Goal: Complete application form: Complete application form

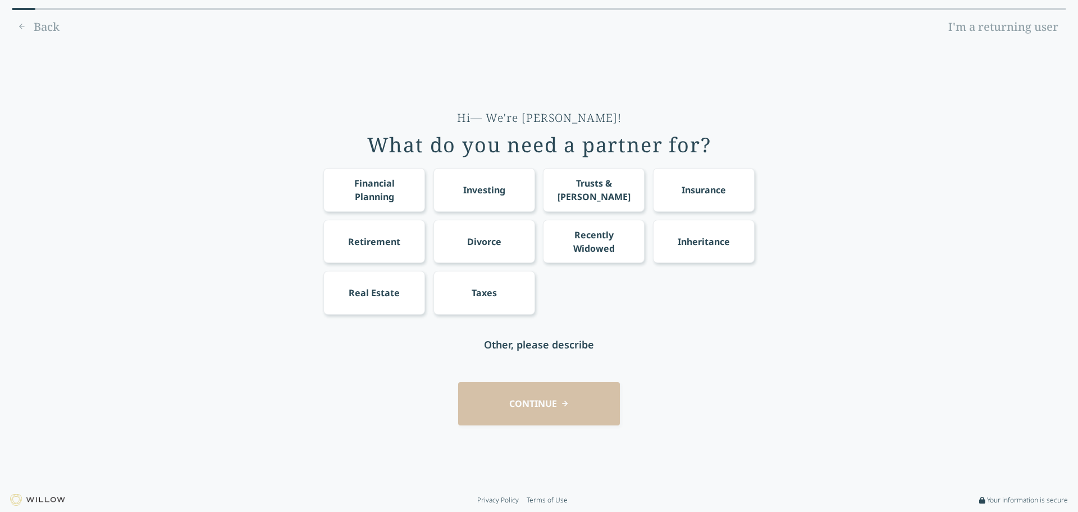
click at [356, 182] on div "Financial Planning" at bounding box center [374, 189] width 81 height 27
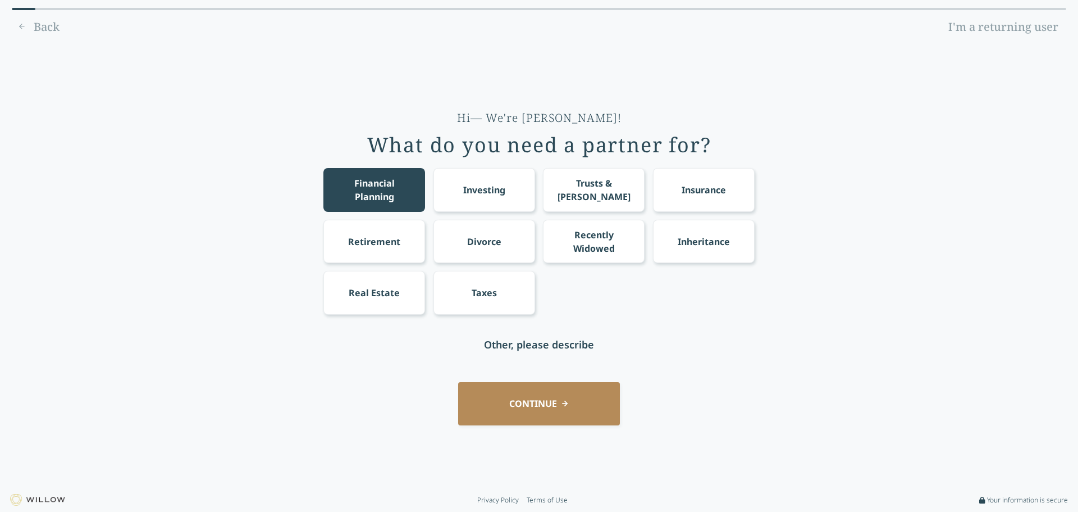
click at [363, 247] on div "Retirement" at bounding box center [374, 241] width 52 height 13
click at [482, 285] on div "Taxes" at bounding box center [485, 292] width 102 height 43
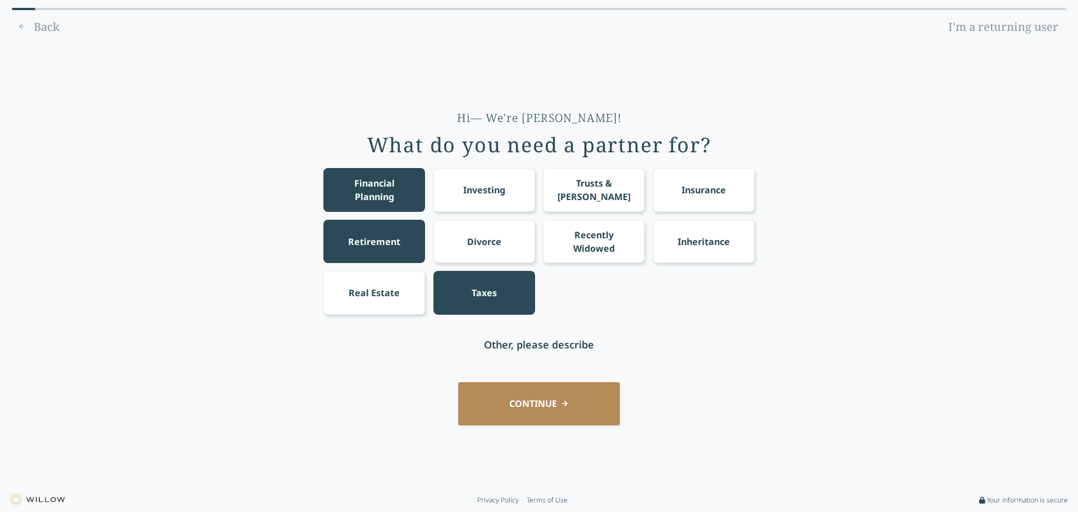
click at [507, 175] on div "Investing" at bounding box center [485, 189] width 102 height 43
click at [522, 408] on button "CONTINUE" at bounding box center [539, 403] width 162 height 43
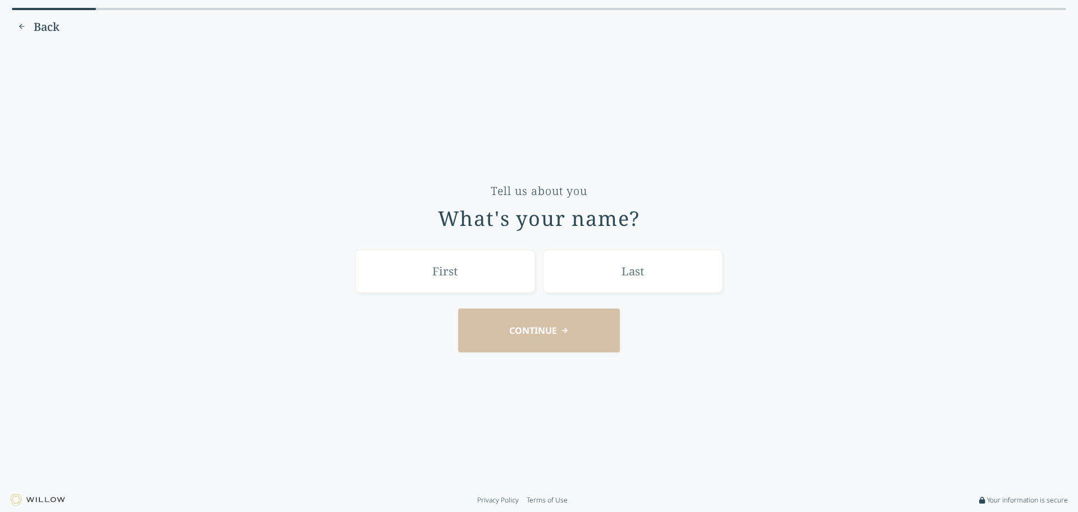
click at [484, 269] on input "text" at bounding box center [446, 270] width 180 height 43
type input "[PERSON_NAME]"
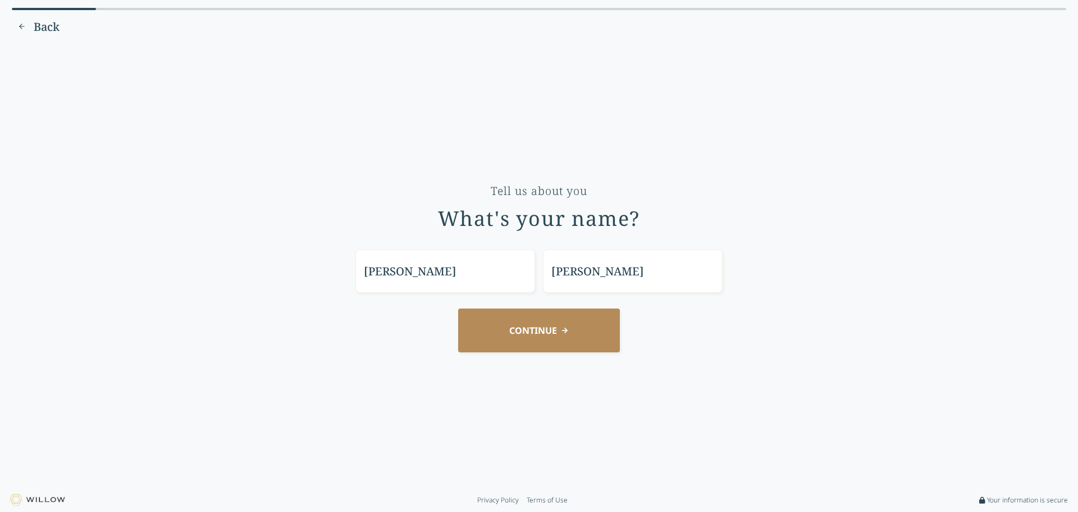
click at [516, 324] on button "CONTINUE" at bounding box center [539, 329] width 162 height 43
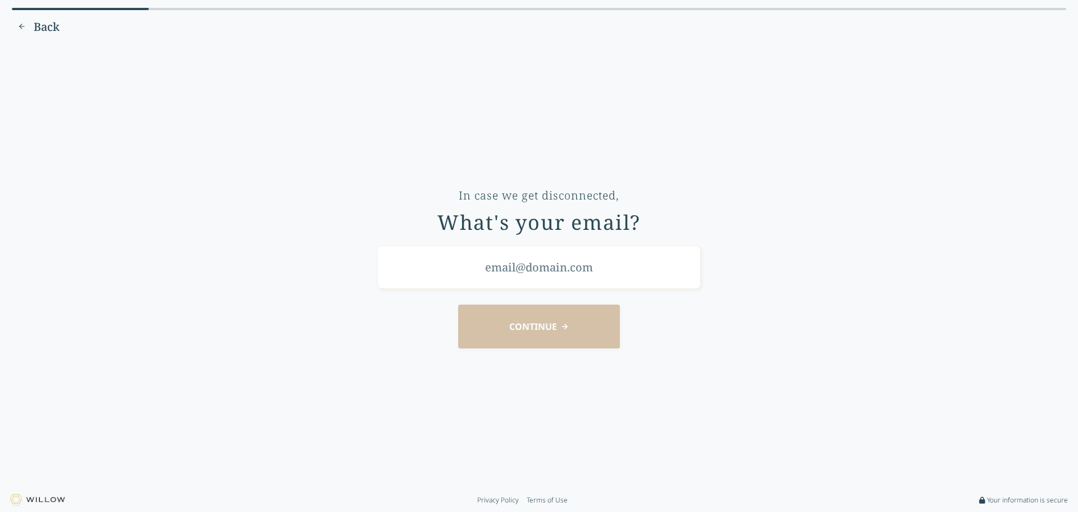
click at [543, 274] on input "email" at bounding box center [538, 266] width 323 height 43
type input "[EMAIL_ADDRESS][DOMAIN_NAME]"
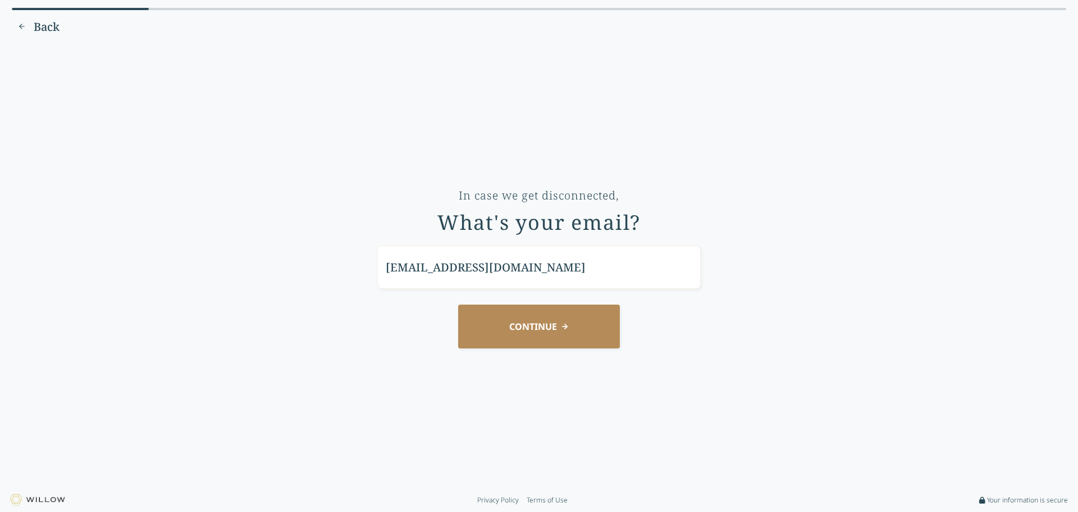
click at [516, 318] on button "CONTINUE" at bounding box center [539, 325] width 162 height 43
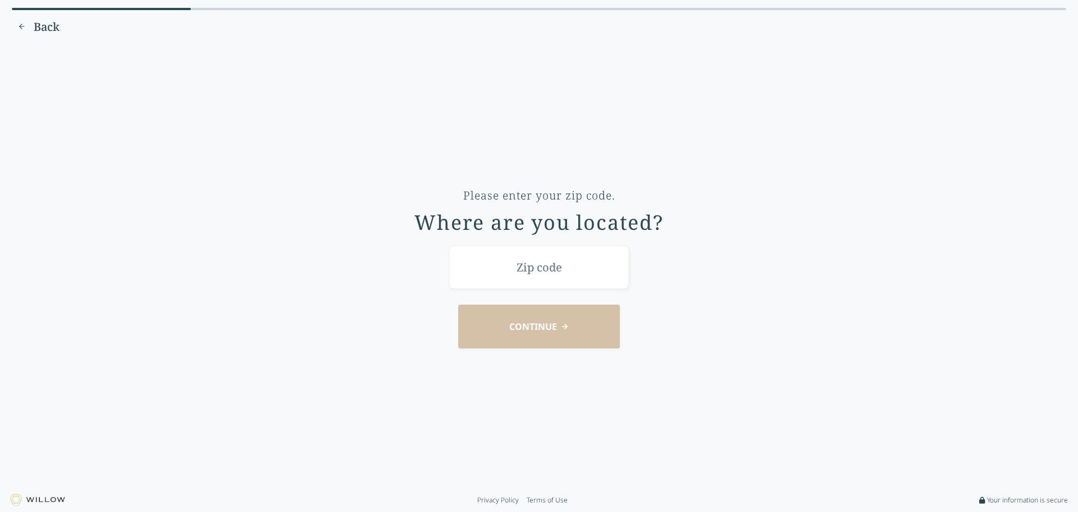
click at [534, 263] on input "text" at bounding box center [539, 266] width 180 height 43
type input "68154"
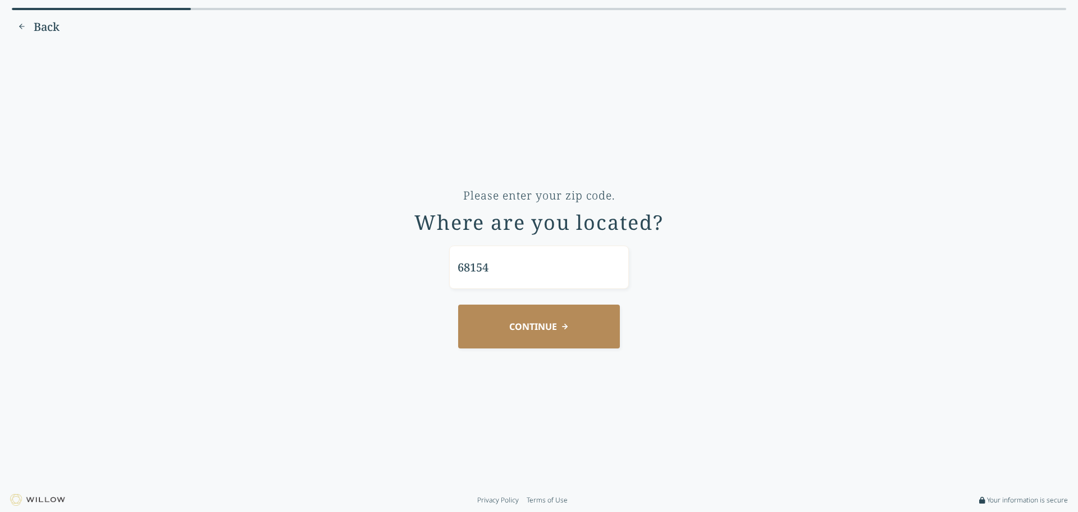
click at [548, 319] on button "CONTINUE" at bounding box center [539, 325] width 162 height 43
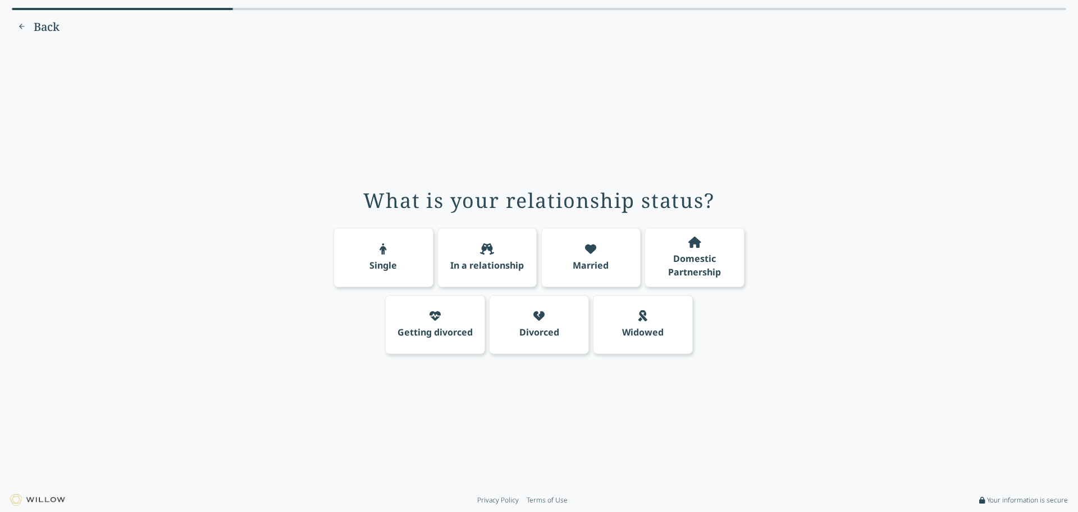
click at [394, 262] on div "Single" at bounding box center [384, 264] width 28 height 13
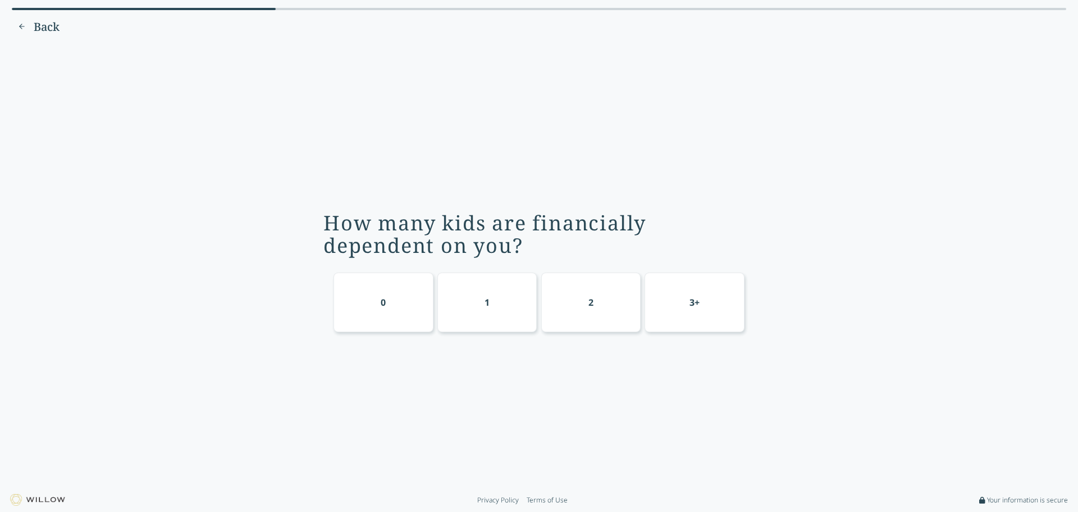
click at [373, 311] on div "0" at bounding box center [384, 302] width 100 height 60
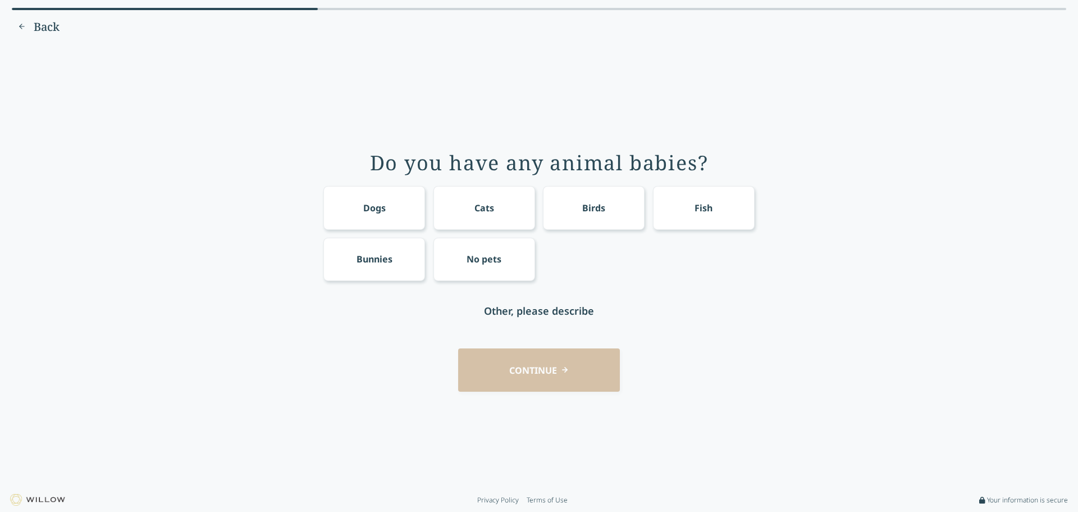
click at [452, 262] on div "No pets" at bounding box center [485, 259] width 102 height 43
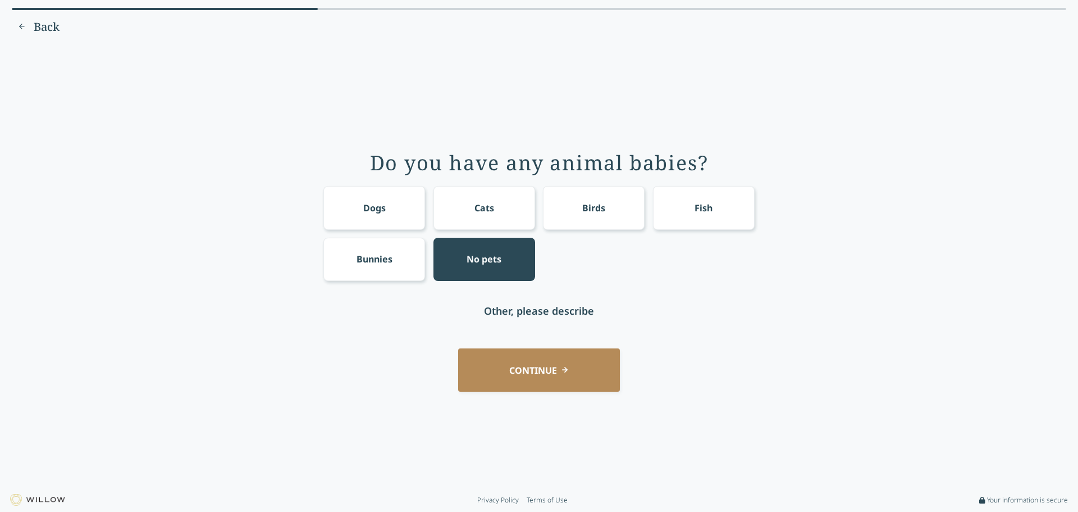
click at [526, 367] on button "CONTINUE" at bounding box center [539, 369] width 162 height 43
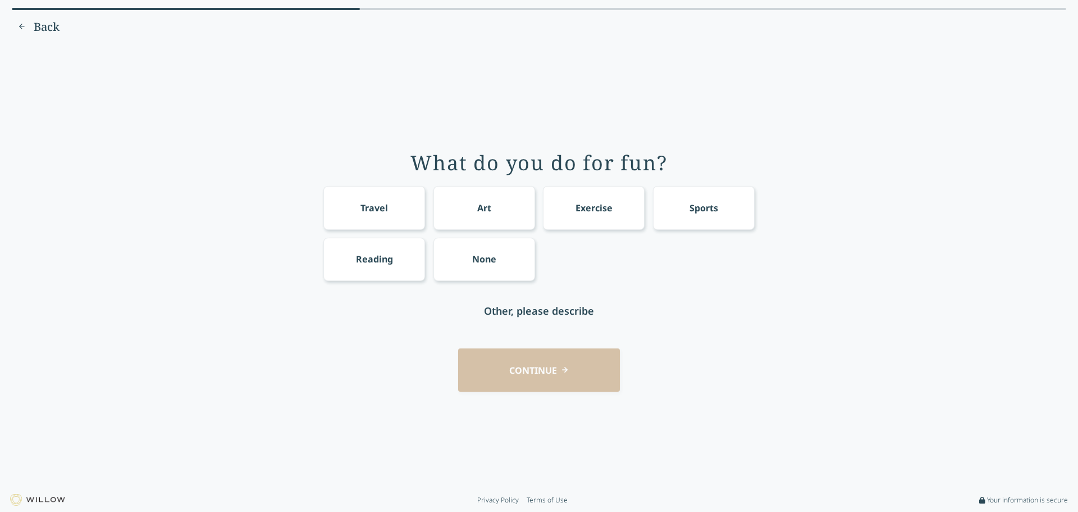
click at [578, 207] on div "Exercise" at bounding box center [594, 207] width 37 height 13
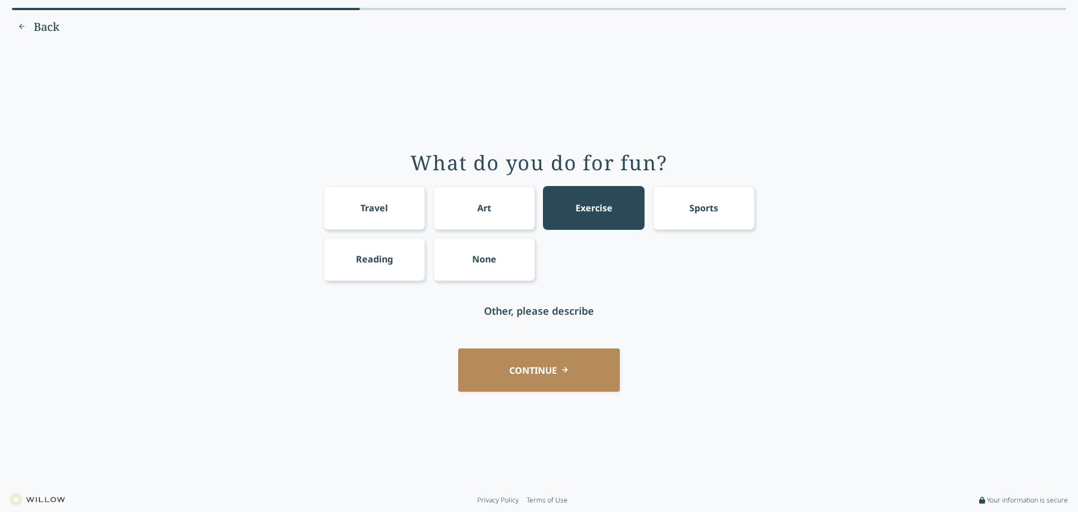
click at [378, 257] on div "Reading" at bounding box center [374, 258] width 37 height 13
click at [694, 206] on div "Sports" at bounding box center [704, 207] width 29 height 13
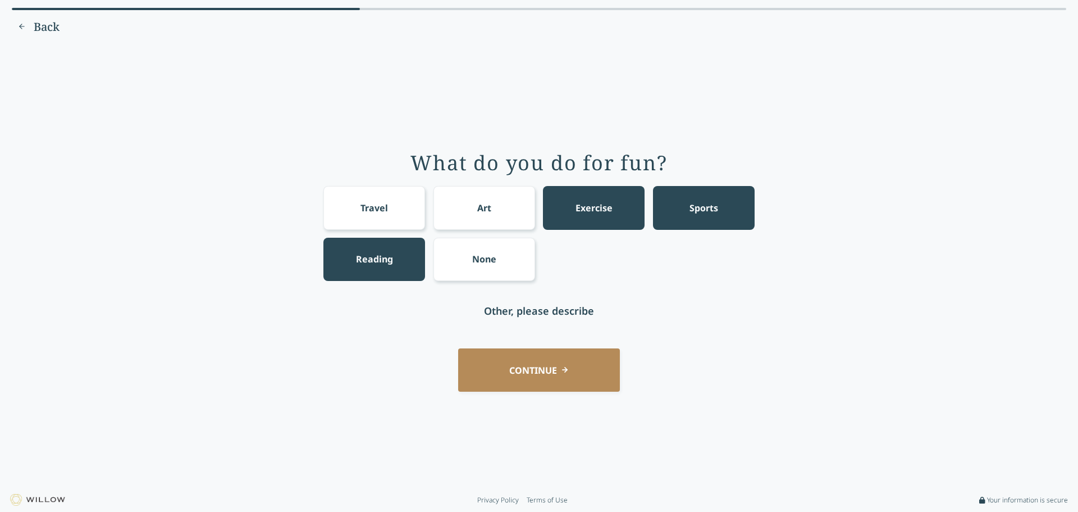
click at [548, 370] on button "CONTINUE" at bounding box center [539, 369] width 162 height 43
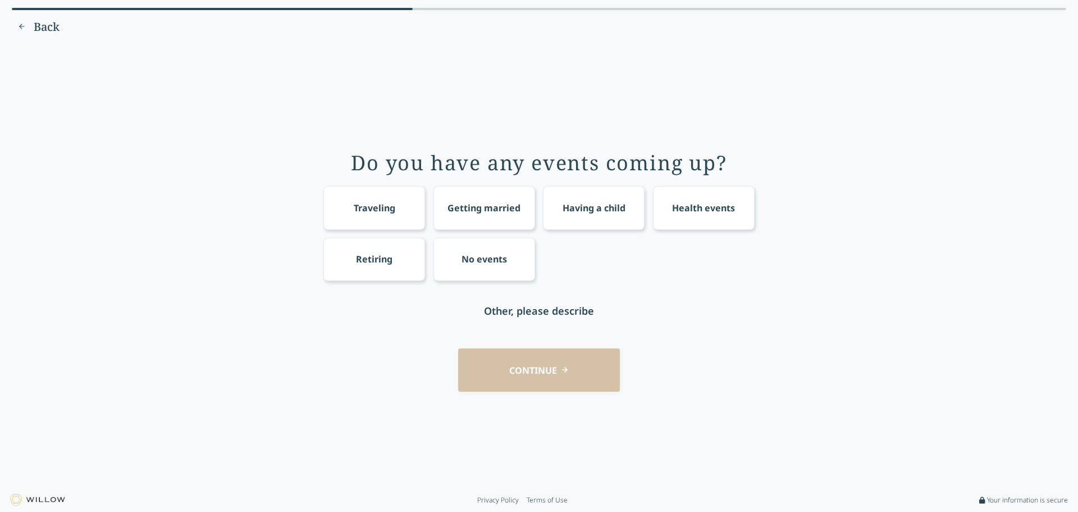
click at [498, 257] on div "No events" at bounding box center [484, 258] width 45 height 13
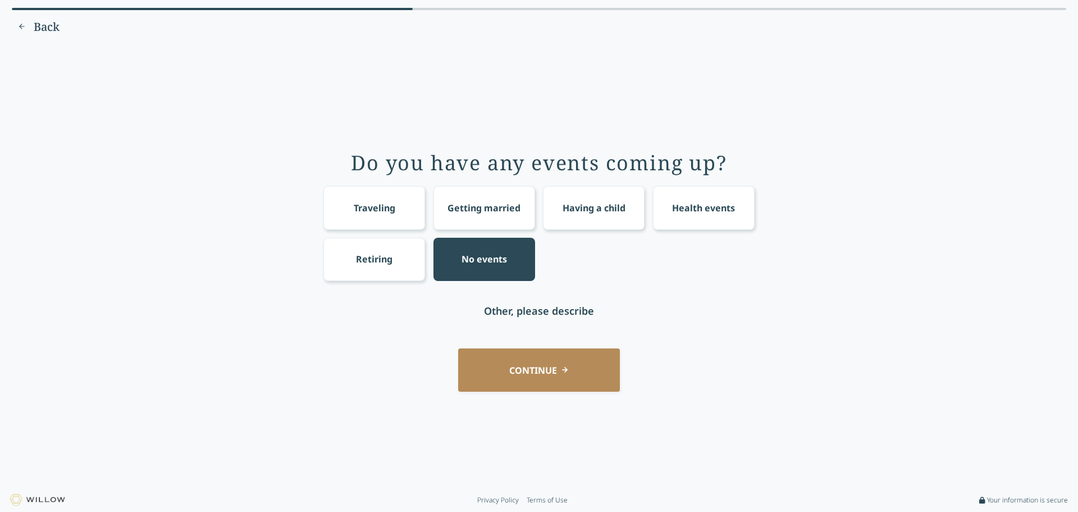
click at [550, 376] on button "CONTINUE" at bounding box center [539, 369] width 162 height 43
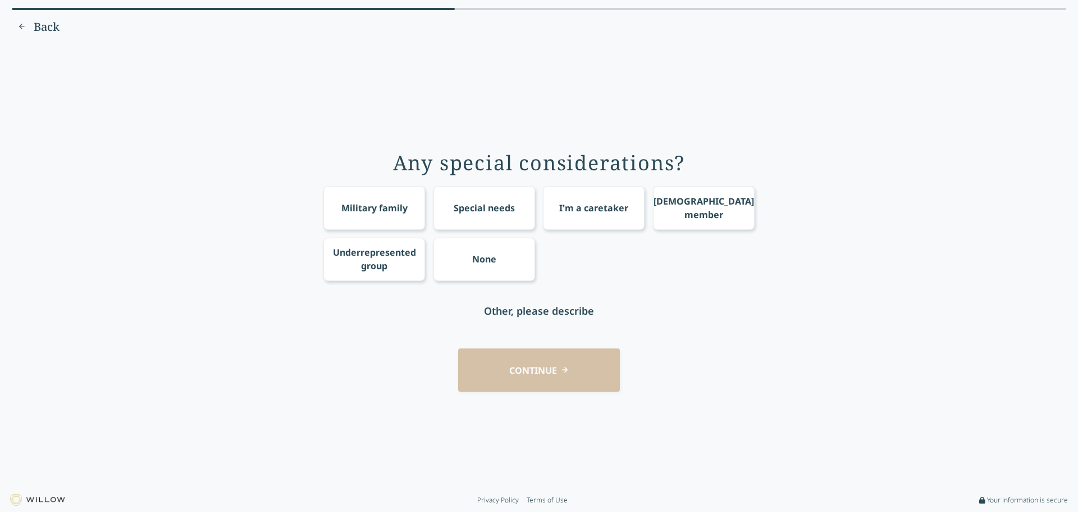
click at [480, 255] on div "None" at bounding box center [484, 258] width 24 height 13
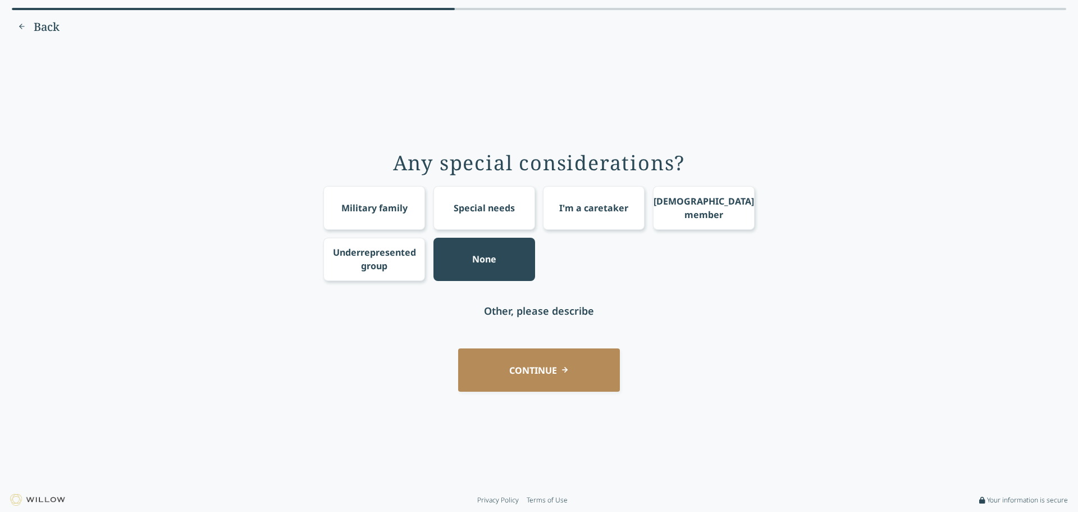
click at [522, 367] on button "CONTINUE" at bounding box center [539, 369] width 162 height 43
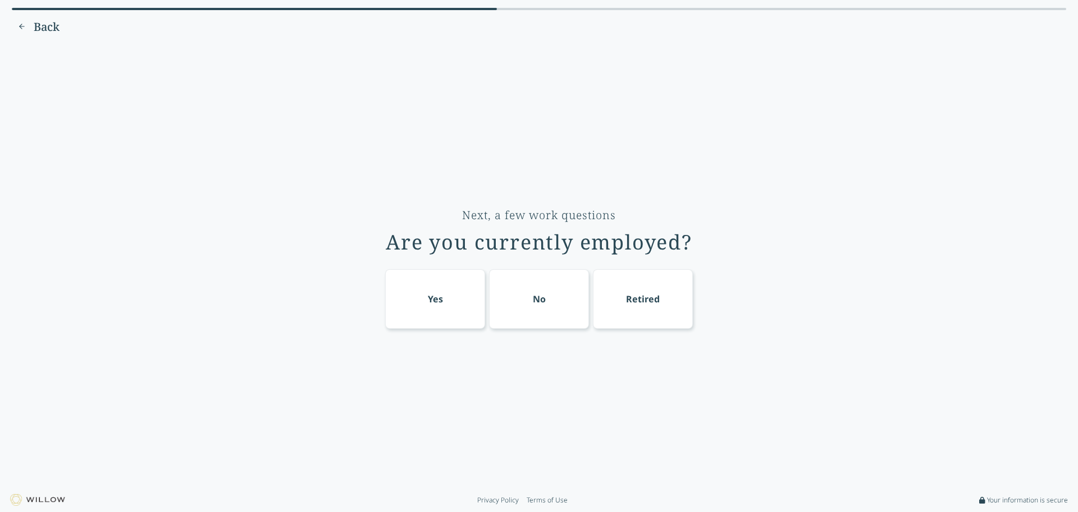
click at [450, 306] on div "Yes" at bounding box center [435, 299] width 100 height 60
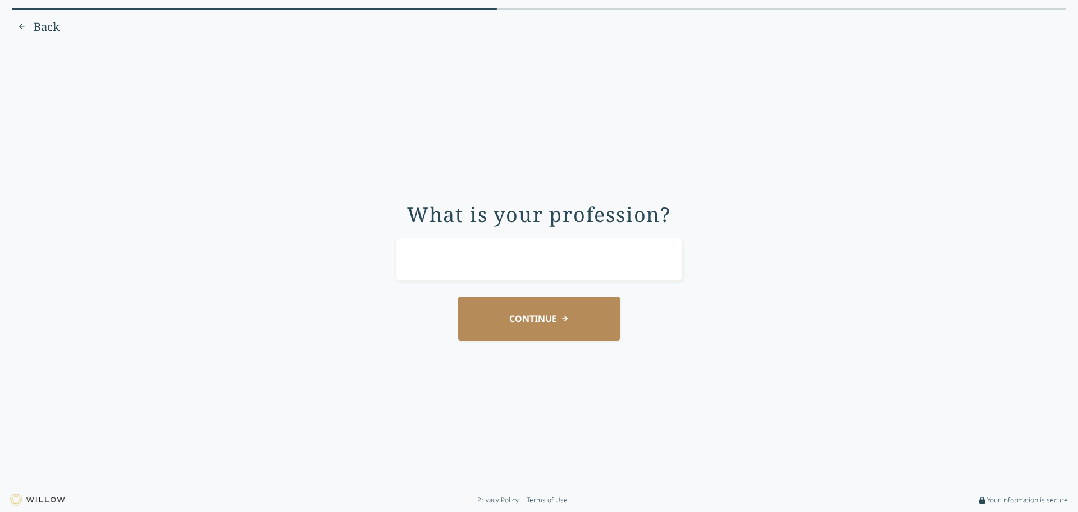
click at [476, 258] on input "text" at bounding box center [539, 259] width 288 height 43
type input "Executive Assistant"
click at [557, 313] on button "CONTINUE" at bounding box center [539, 318] width 162 height 43
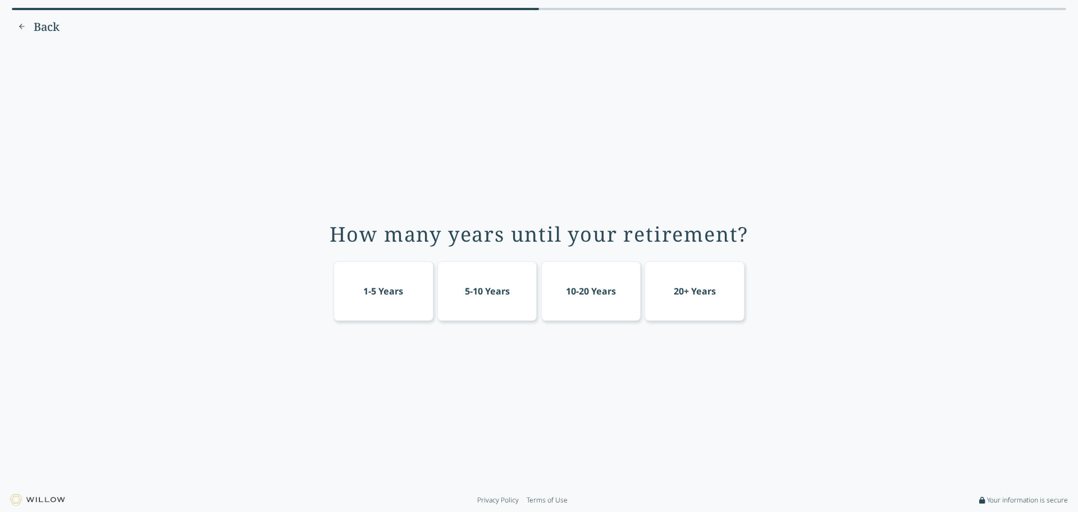
click at [575, 302] on div "10-20 Years" at bounding box center [591, 291] width 100 height 60
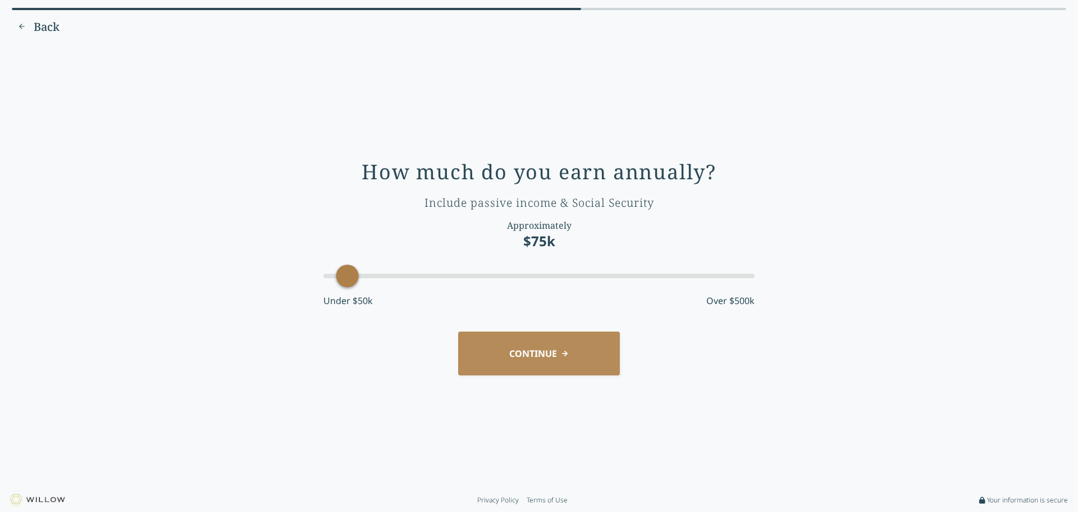
drag, startPoint x: 421, startPoint y: 280, endPoint x: 341, endPoint y: 278, distance: 79.2
click at [341, 278] on div "Accessibility label" at bounding box center [347, 276] width 22 height 22
click at [340, 282] on div "Accessibility label" at bounding box center [347, 276] width 22 height 22
click at [518, 364] on button "CONTINUE" at bounding box center [539, 352] width 162 height 43
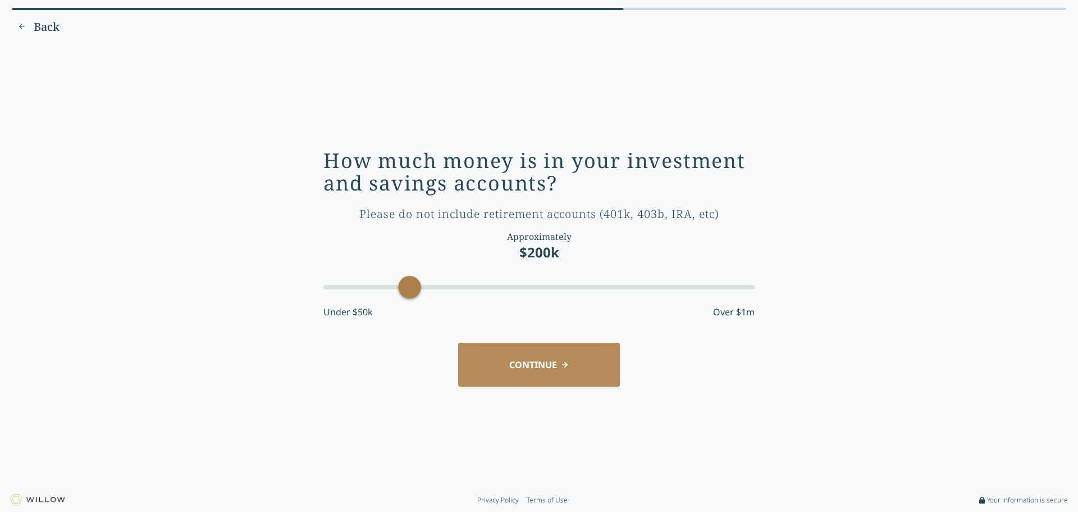
click at [407, 288] on div at bounding box center [538, 287] width 431 height 4
click at [518, 364] on button "CONTINUE" at bounding box center [539, 364] width 162 height 43
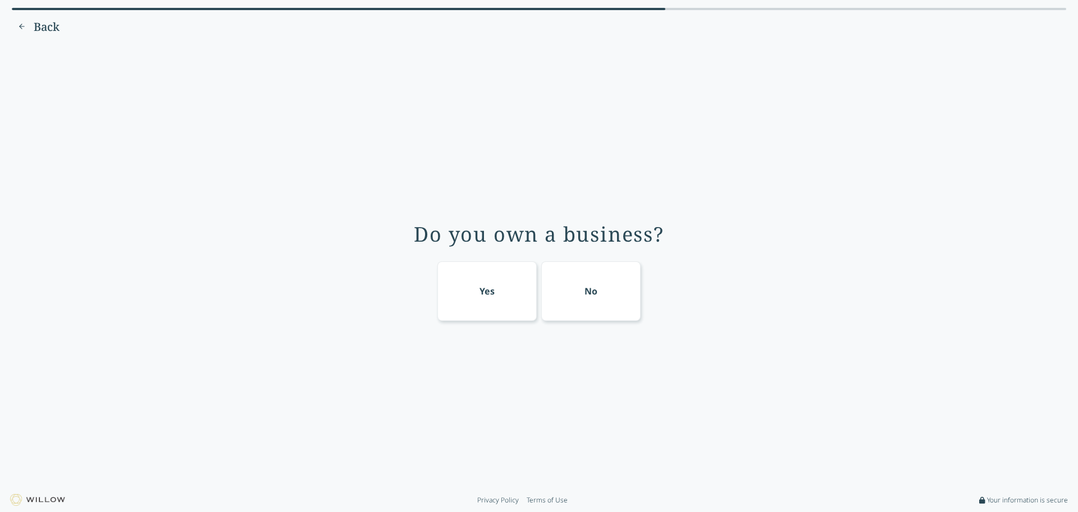
click at [585, 290] on div "No" at bounding box center [591, 290] width 13 height 13
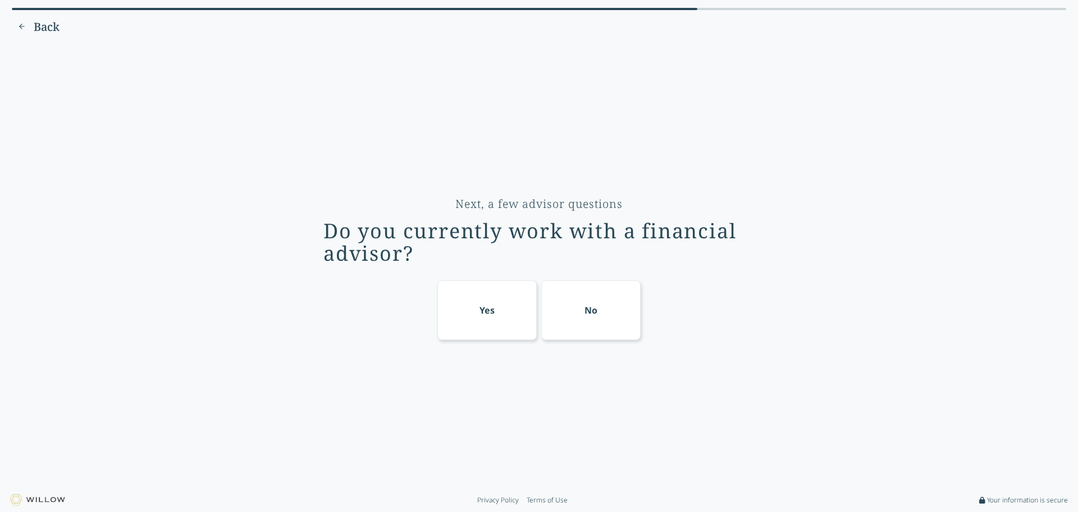
click at [581, 310] on div "No" at bounding box center [591, 310] width 100 height 60
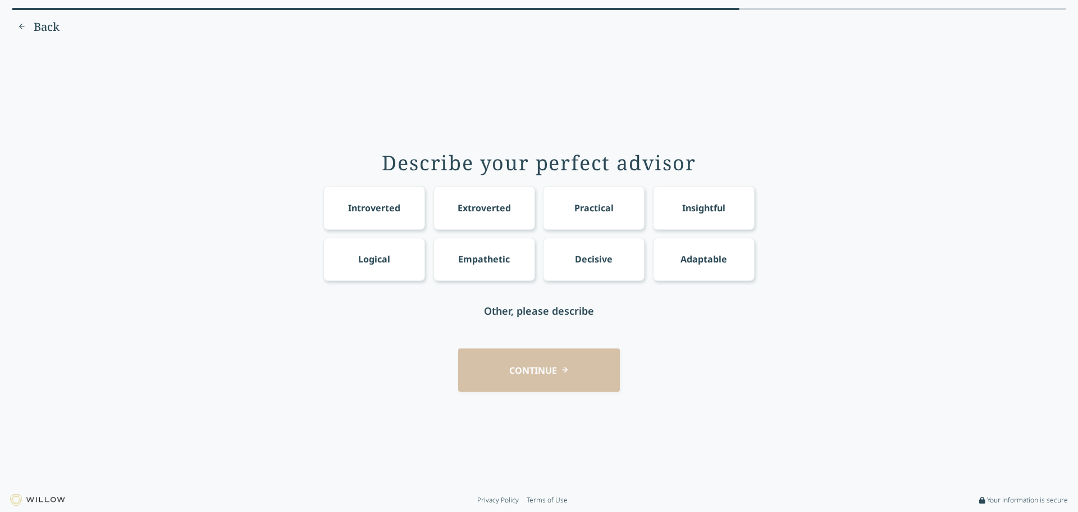
click at [338, 203] on div "Introverted" at bounding box center [374, 207] width 102 height 43
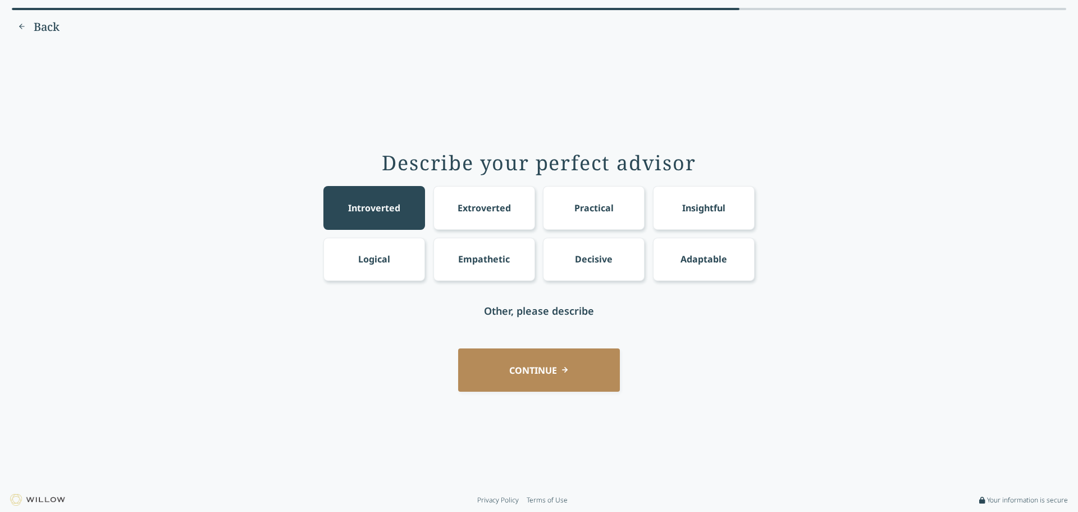
click at [390, 202] on div "Introverted" at bounding box center [374, 207] width 52 height 13
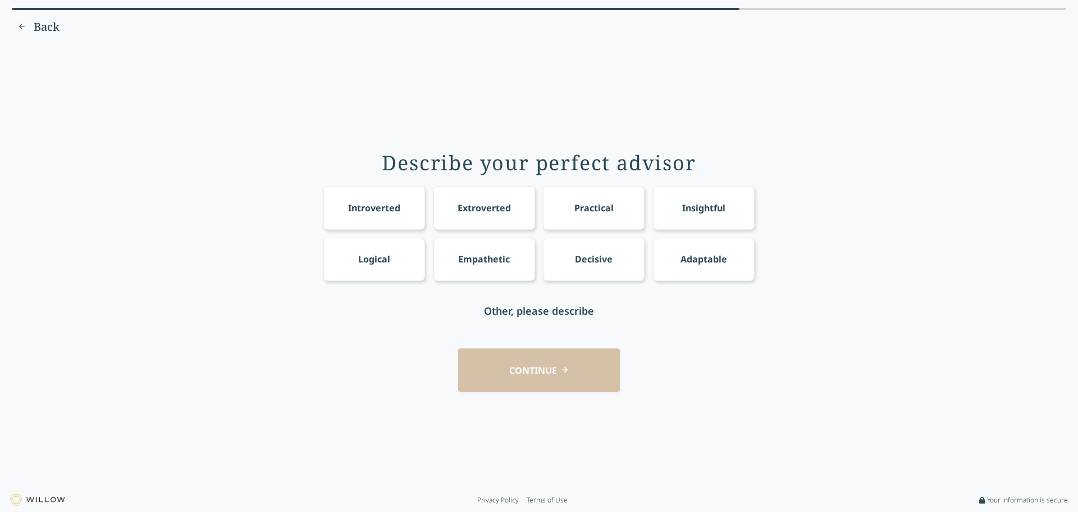
click at [605, 213] on div "Practical" at bounding box center [594, 207] width 39 height 13
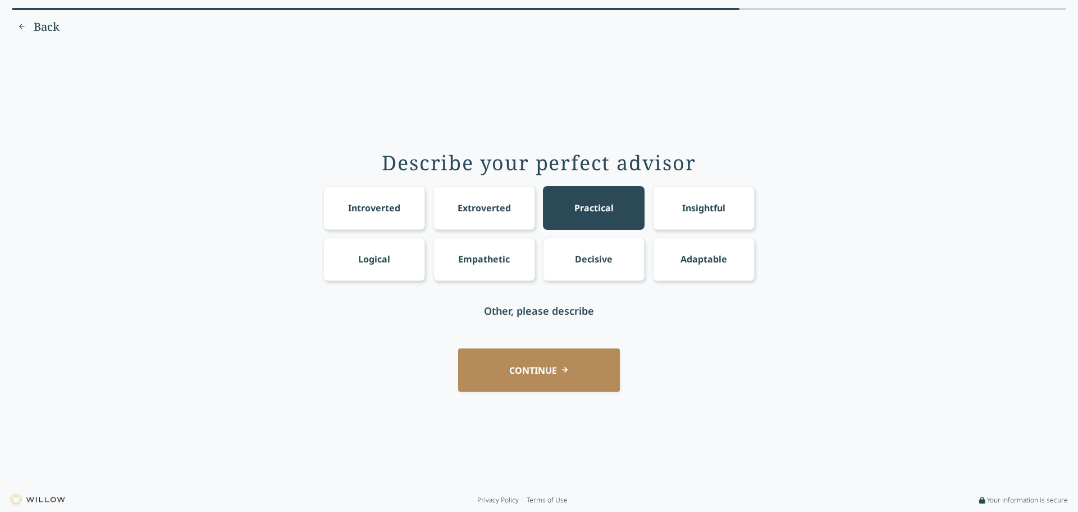
click at [371, 254] on div "Logical" at bounding box center [374, 258] width 32 height 13
click at [660, 205] on div "Insightful" at bounding box center [704, 207] width 102 height 43
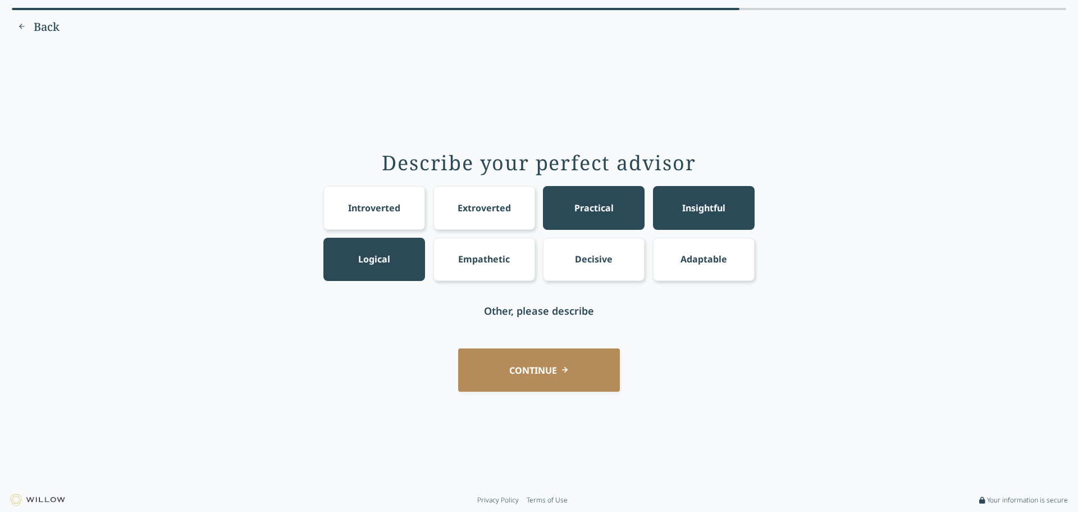
click at [563, 370] on button "CONTINUE" at bounding box center [539, 369] width 162 height 43
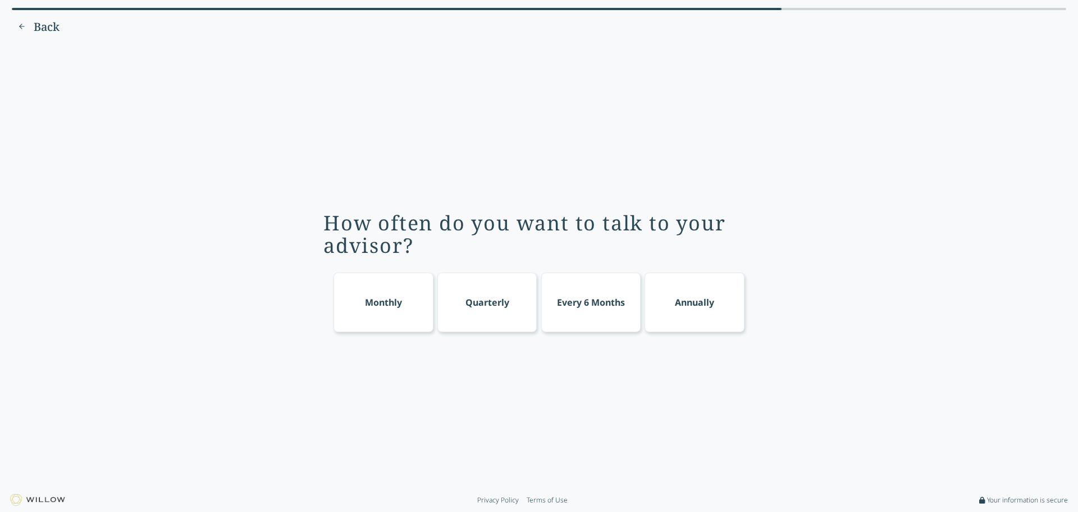
click at [461, 307] on div "Quarterly" at bounding box center [488, 302] width 100 height 60
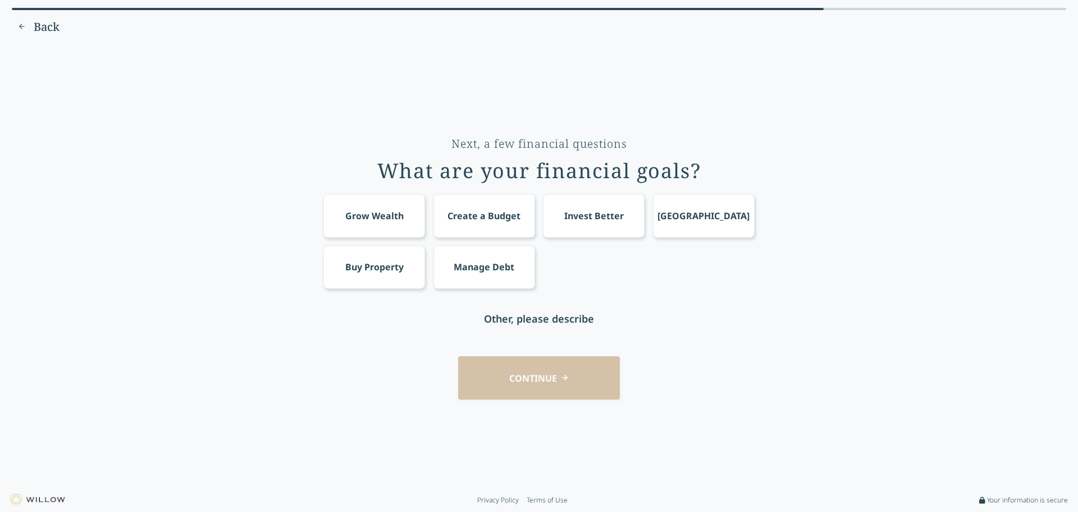
click at [362, 209] on div "Grow Wealth" at bounding box center [374, 215] width 58 height 13
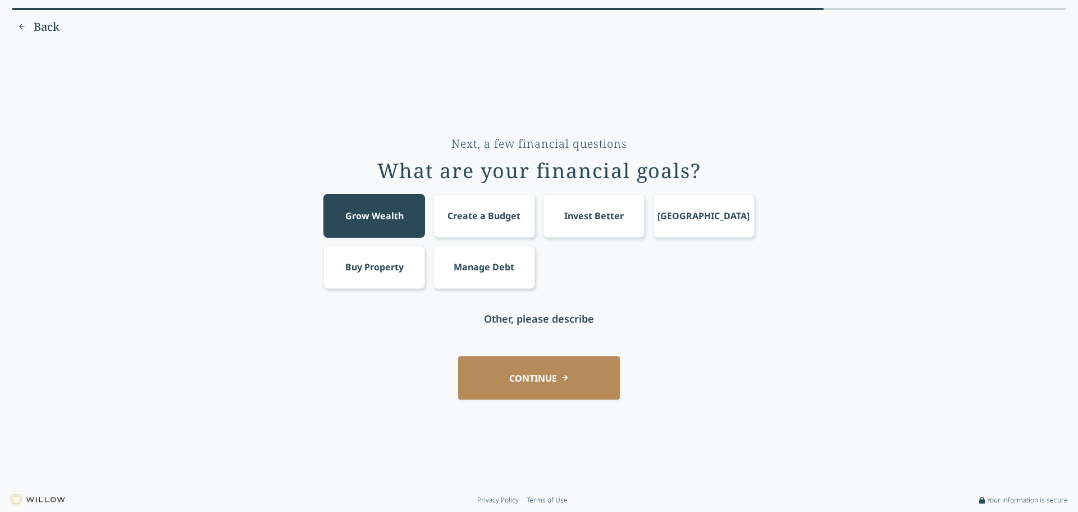
click at [563, 382] on button "CONTINUE" at bounding box center [539, 377] width 162 height 43
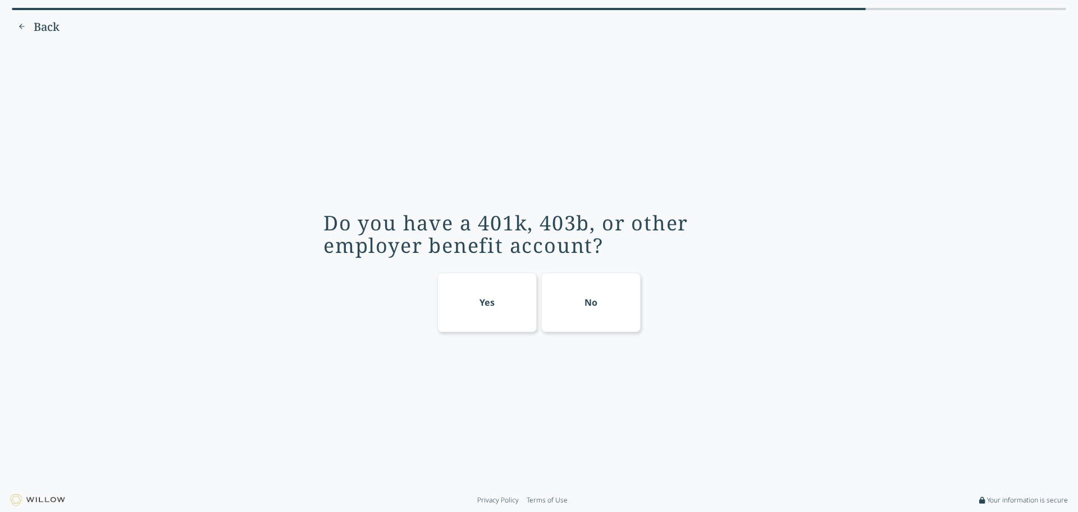
click at [487, 313] on div "Yes" at bounding box center [488, 302] width 100 height 60
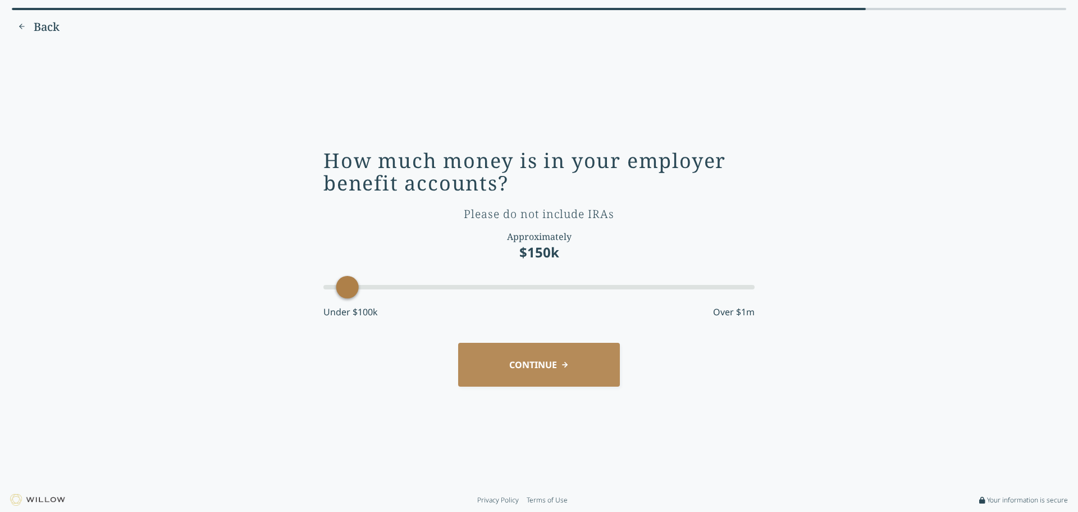
drag, startPoint x: 386, startPoint y: 289, endPoint x: 347, endPoint y: 289, distance: 39.9
click at [347, 289] on div "Accessibility label" at bounding box center [347, 287] width 22 height 22
click at [587, 363] on button "CONTINUE" at bounding box center [539, 364] width 162 height 43
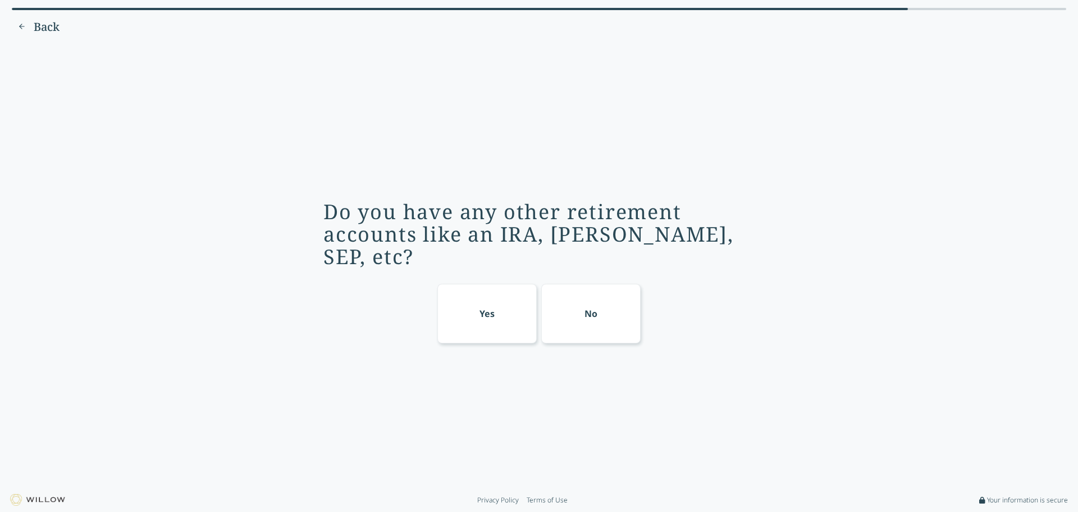
click at [498, 294] on div "Yes" at bounding box center [488, 314] width 100 height 60
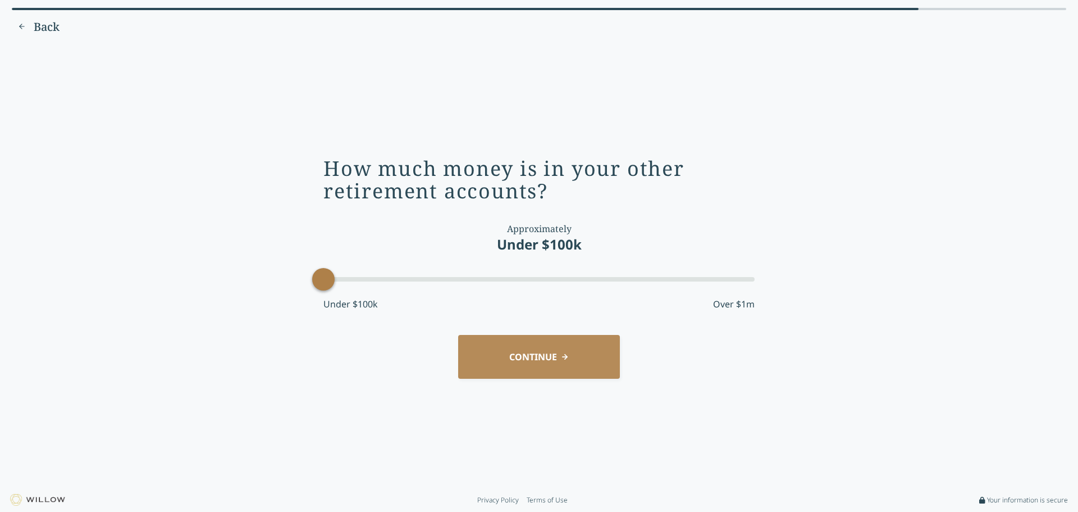
click at [329, 280] on div at bounding box center [538, 279] width 431 height 4
click at [540, 349] on button "CONTINUE" at bounding box center [539, 356] width 162 height 43
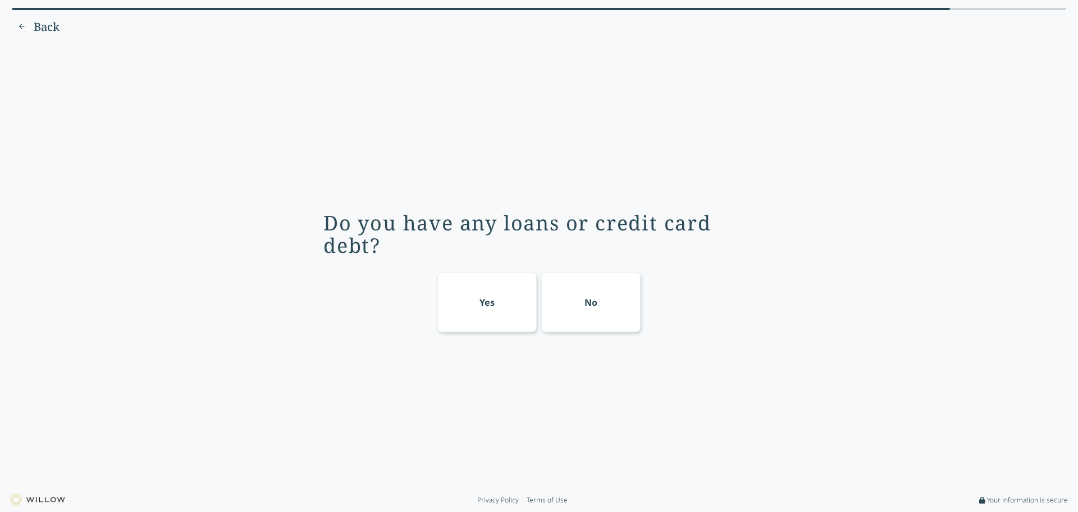
click at [613, 304] on div "No" at bounding box center [591, 302] width 100 height 60
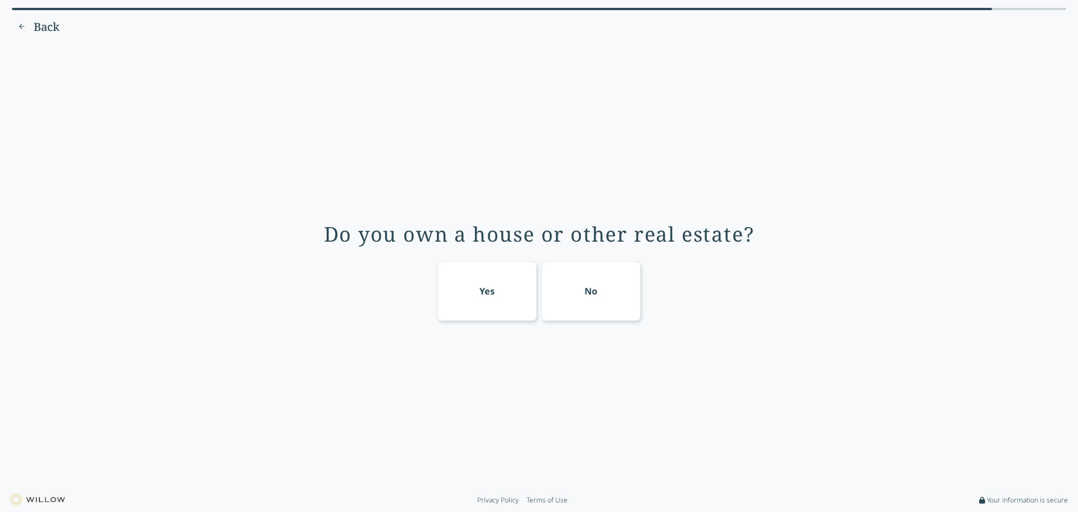
click at [591, 295] on div "No" at bounding box center [591, 290] width 13 height 13
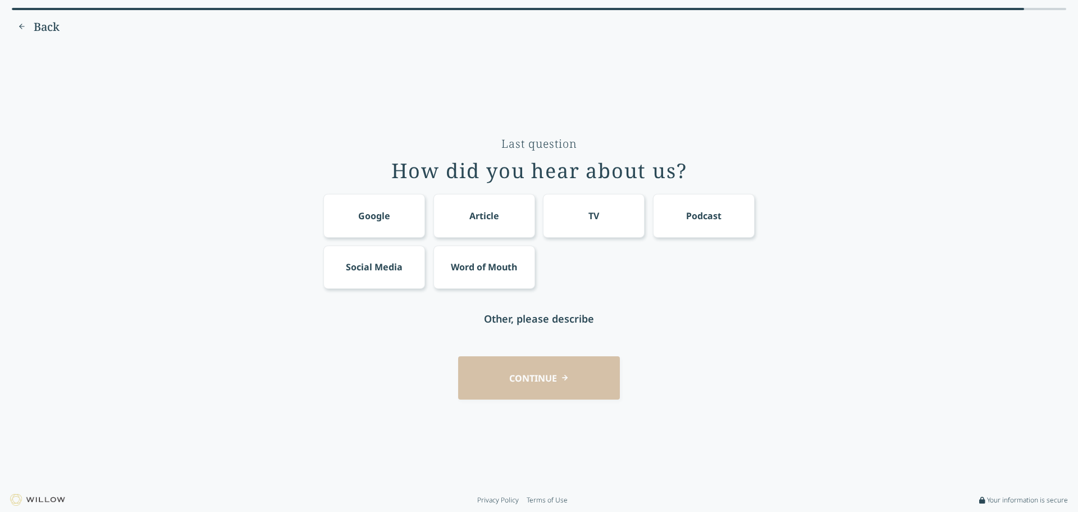
click at [691, 209] on div "Podcast" at bounding box center [703, 215] width 35 height 13
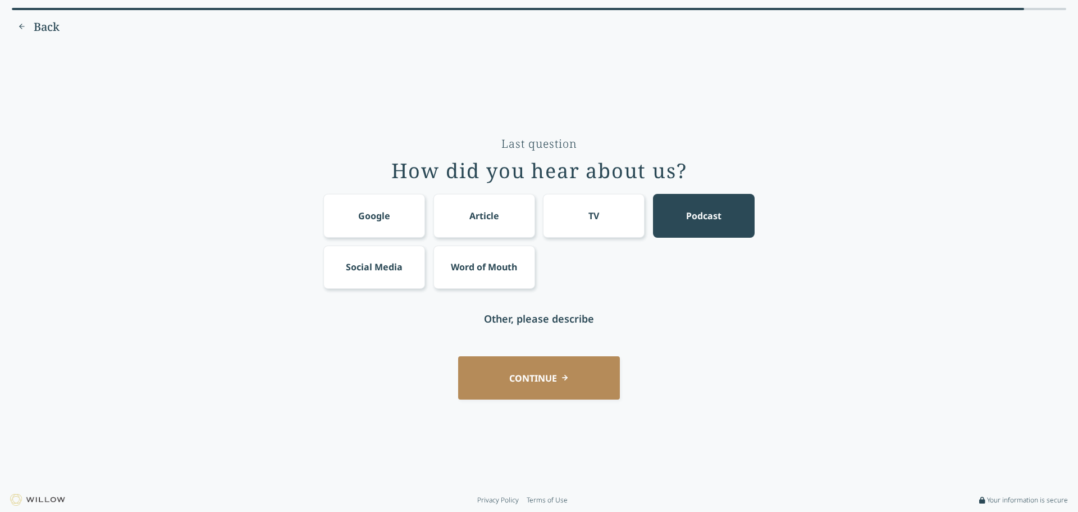
click at [564, 376] on button "CONTINUE" at bounding box center [539, 377] width 162 height 43
